Goal: Communication & Community: Answer question/provide support

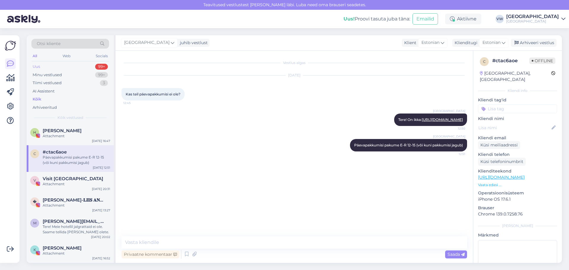
click at [98, 65] on div "99+" at bounding box center [101, 67] width 13 height 6
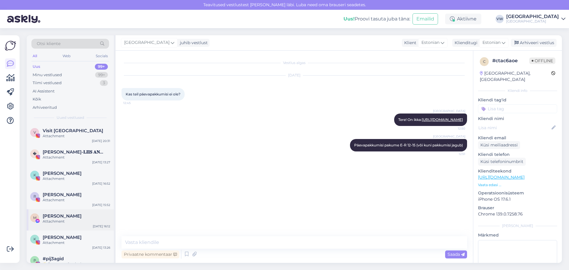
click at [73, 227] on div "M Mohsin Mia Attachment [DATE] 16:12" at bounding box center [70, 219] width 87 height 21
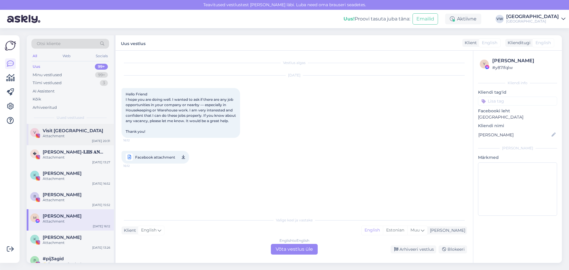
click at [68, 137] on div "Attachment" at bounding box center [77, 135] width 68 height 5
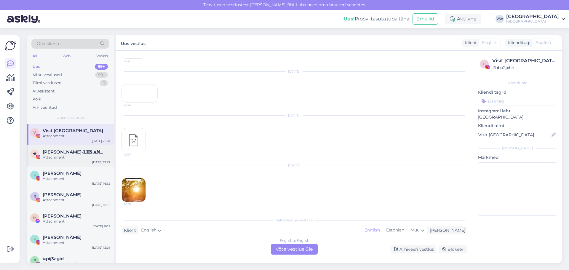
scroll to position [3687, 0]
click at [132, 193] on img at bounding box center [134, 190] width 24 height 24
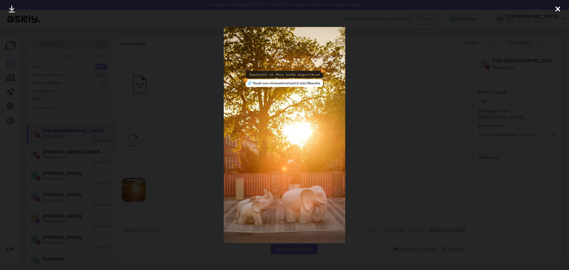
click at [556, 9] on icon at bounding box center [557, 10] width 5 height 8
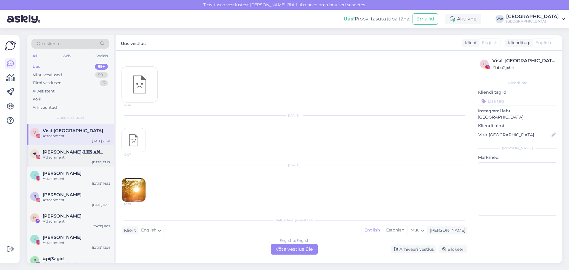
click at [81, 154] on span "[PERSON_NAME]-𝐋𝐈𝐈𝐒 𝐀𝐍𝐍𝐔𝐒" at bounding box center [74, 151] width 62 height 5
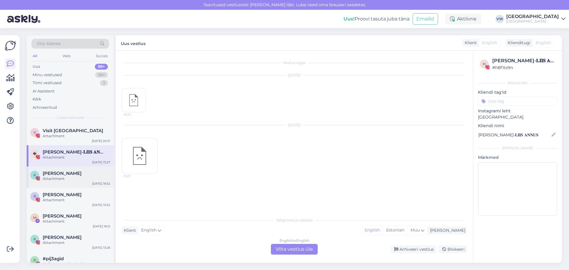
click at [90, 174] on div "[PERSON_NAME]" at bounding box center [77, 173] width 68 height 5
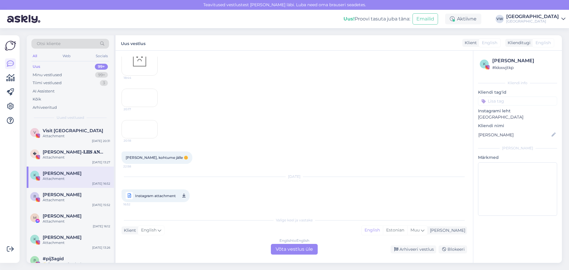
scroll to position [121, 0]
click at [87, 205] on div "R [PERSON_NAME] Attachment [DATE] 15:52" at bounding box center [70, 198] width 87 height 21
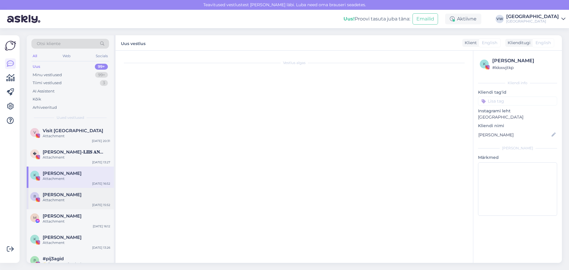
scroll to position [0, 0]
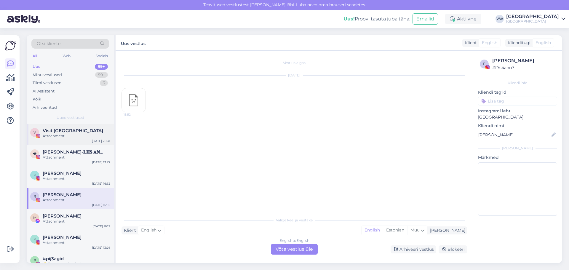
click at [77, 137] on div "Attachment" at bounding box center [77, 135] width 68 height 5
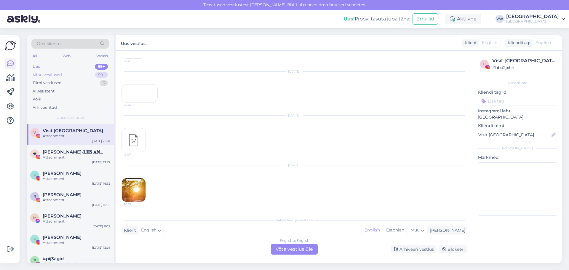
scroll to position [3687, 0]
click at [104, 77] on div "99+" at bounding box center [101, 75] width 13 height 6
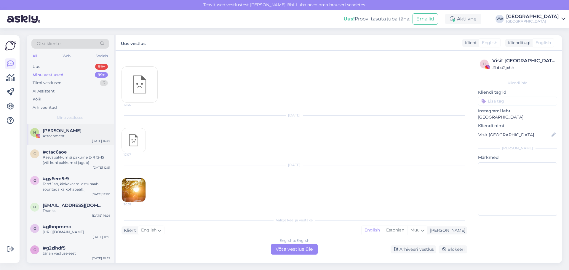
click at [76, 141] on div "H [PERSON_NAME] Attachment [DATE] 16:47" at bounding box center [70, 134] width 87 height 21
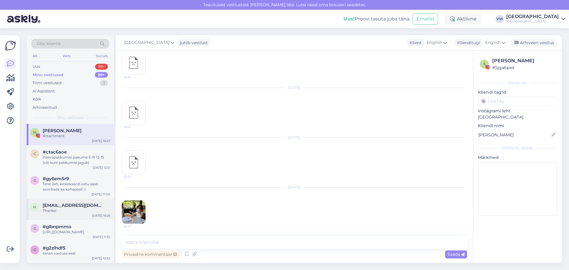
click at [76, 209] on div "Thanks!" at bounding box center [77, 210] width 68 height 5
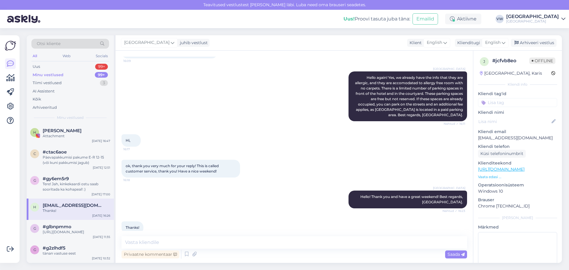
scroll to position [175, 0]
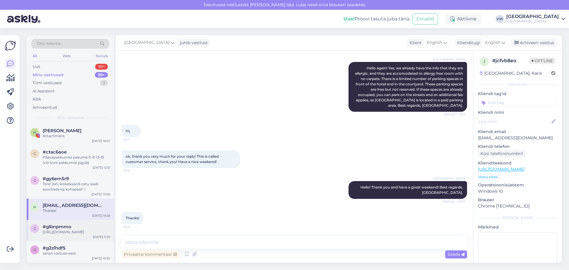
click at [77, 230] on div "[URL][DOMAIN_NAME]" at bounding box center [77, 231] width 68 height 5
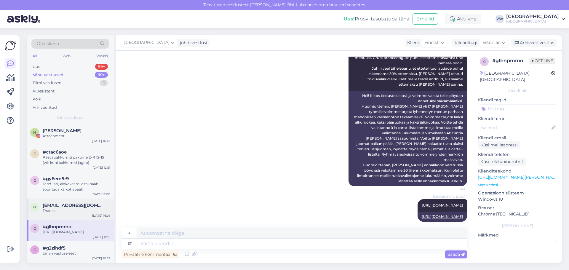
scroll to position [59, 0]
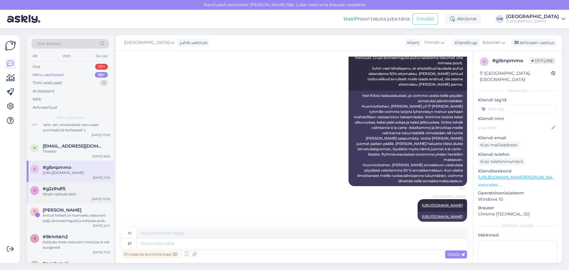
click at [66, 197] on div "tänan vastuse eest" at bounding box center [77, 193] width 68 height 5
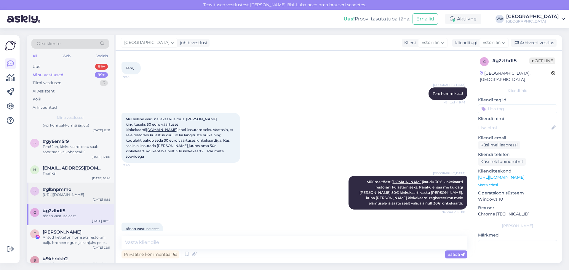
scroll to position [0, 0]
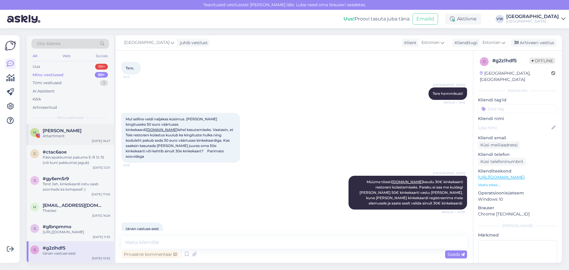
click at [81, 131] on span "[PERSON_NAME]" at bounding box center [62, 130] width 39 height 5
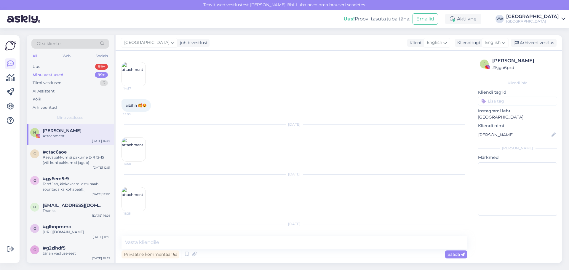
scroll to position [162, 0]
